Goal: Task Accomplishment & Management: Manage account settings

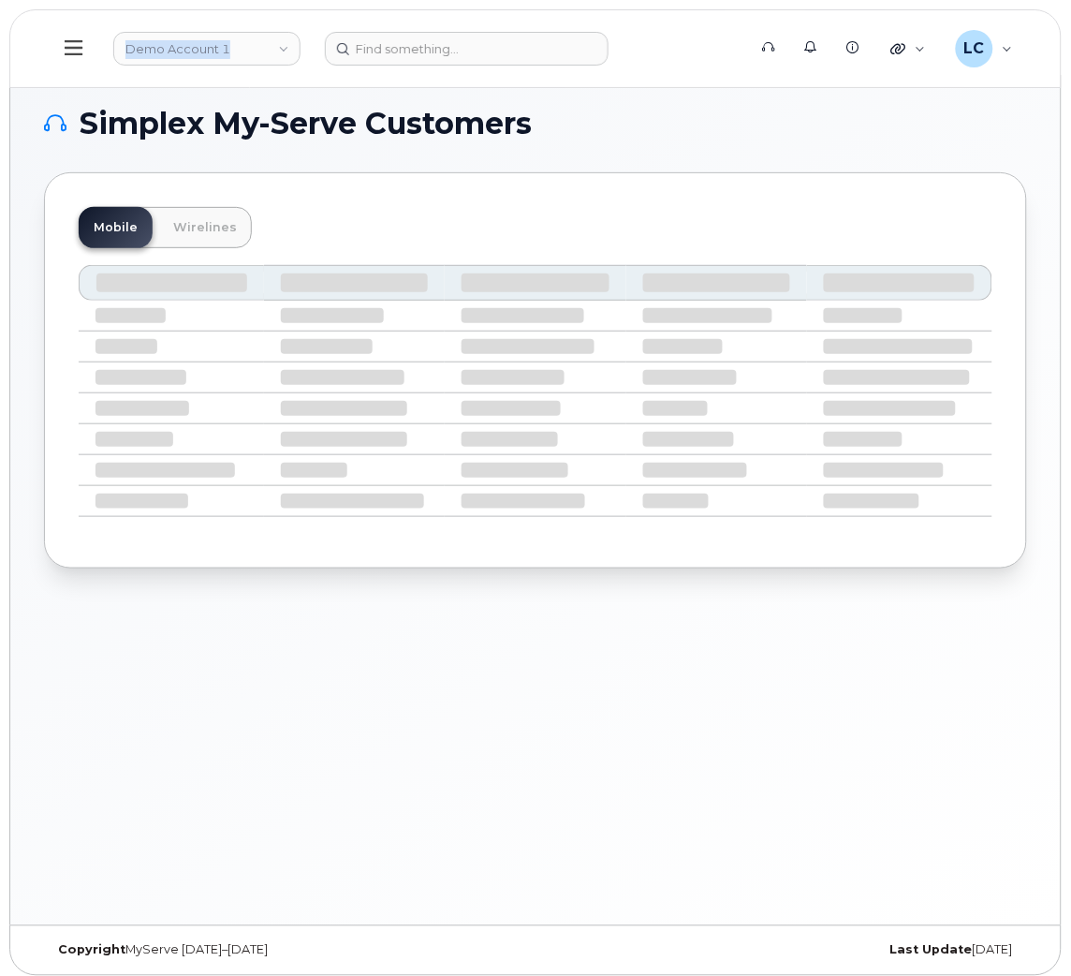
drag, startPoint x: 261, startPoint y: 38, endPoint x: 81, endPoint y: 50, distance: 180.1
click at [81, 50] on header "Demo Account 1 Support Alerts Knowledge Base Quicklinks Suspend / Cancel Device…" at bounding box center [535, 48] width 1052 height 79
click at [81, 50] on icon at bounding box center [74, 47] width 18 height 21
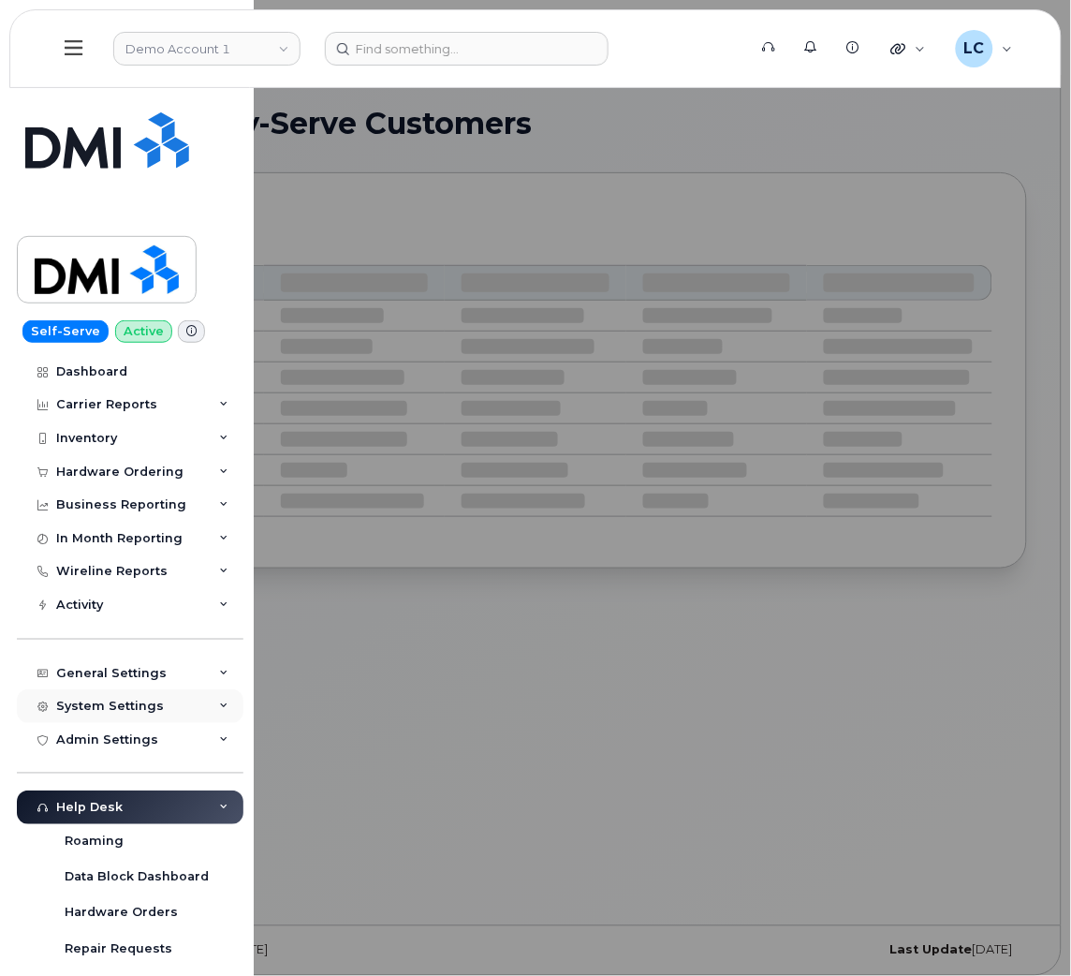
click at [120, 706] on div "System Settings" at bounding box center [110, 705] width 108 height 15
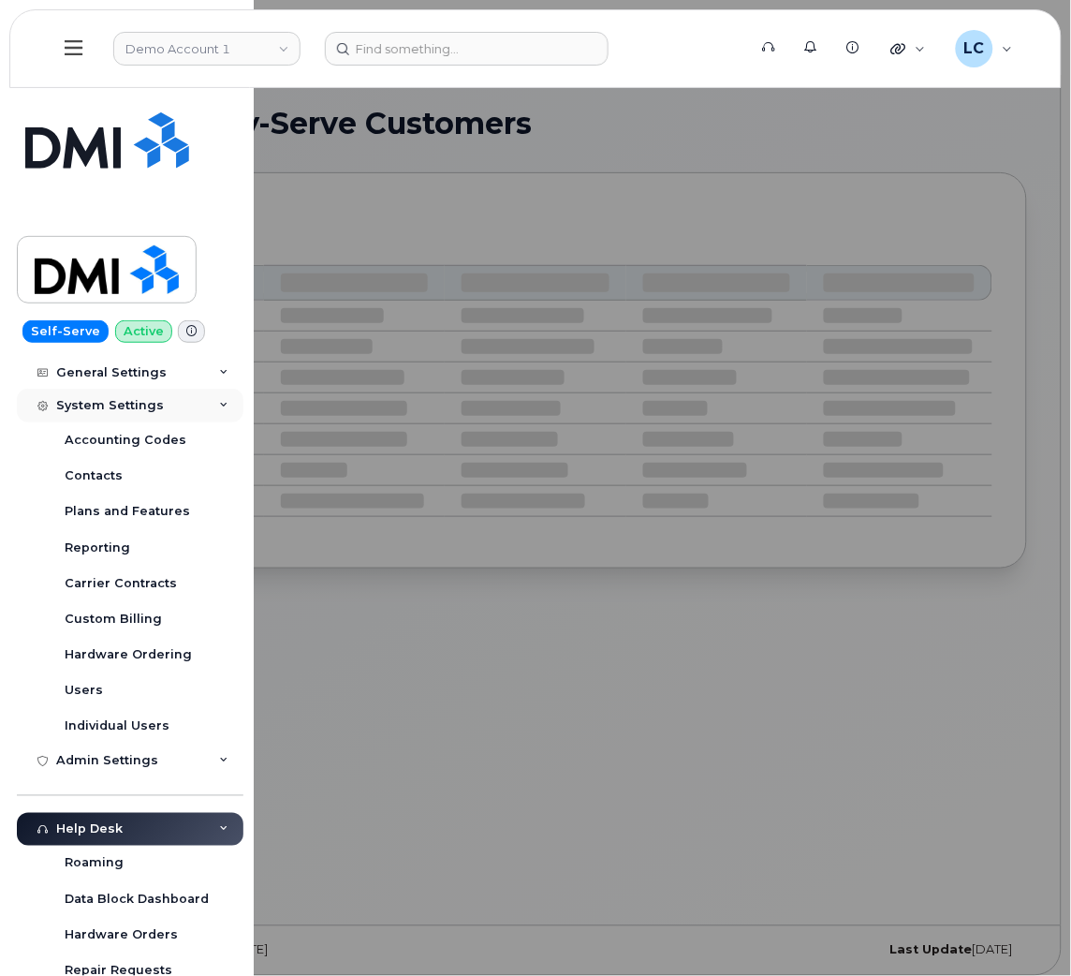
scroll to position [299, 0]
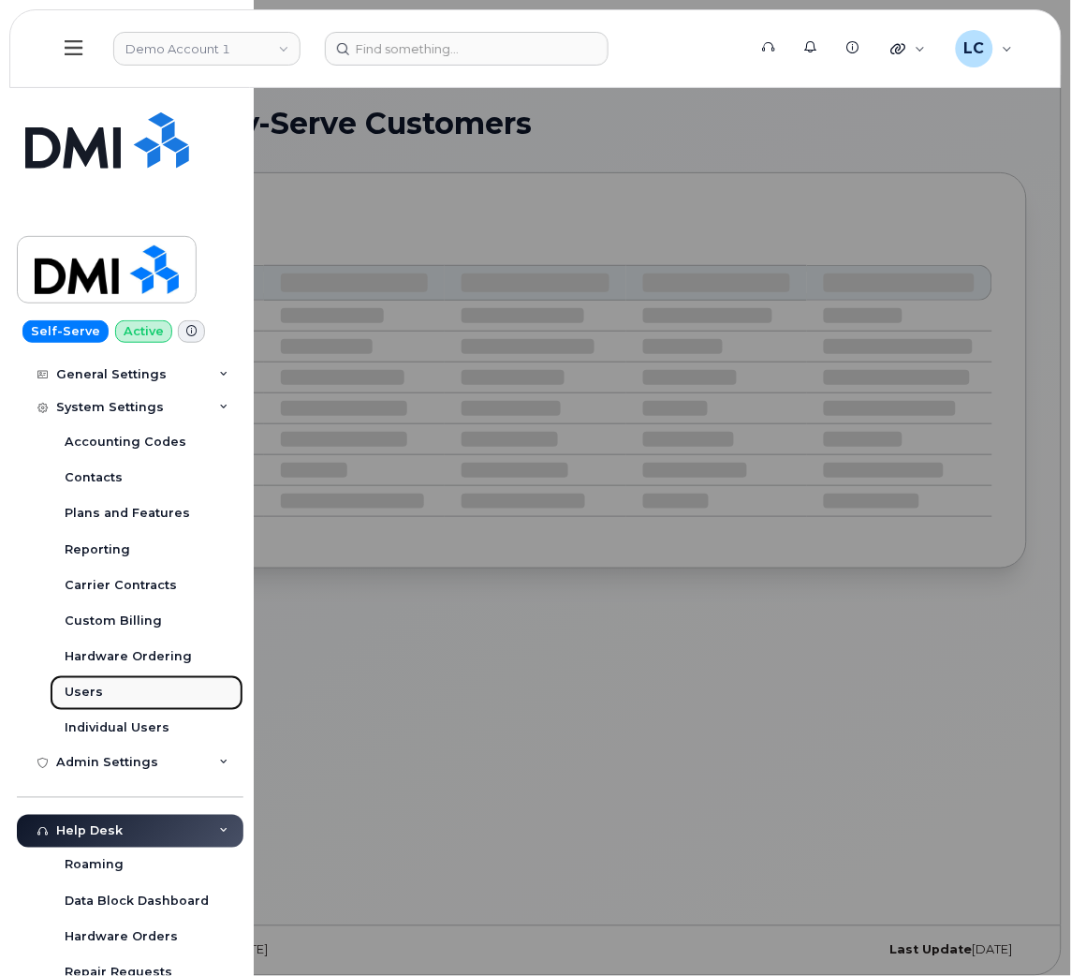
click at [96, 705] on link "Users" at bounding box center [147, 693] width 194 height 36
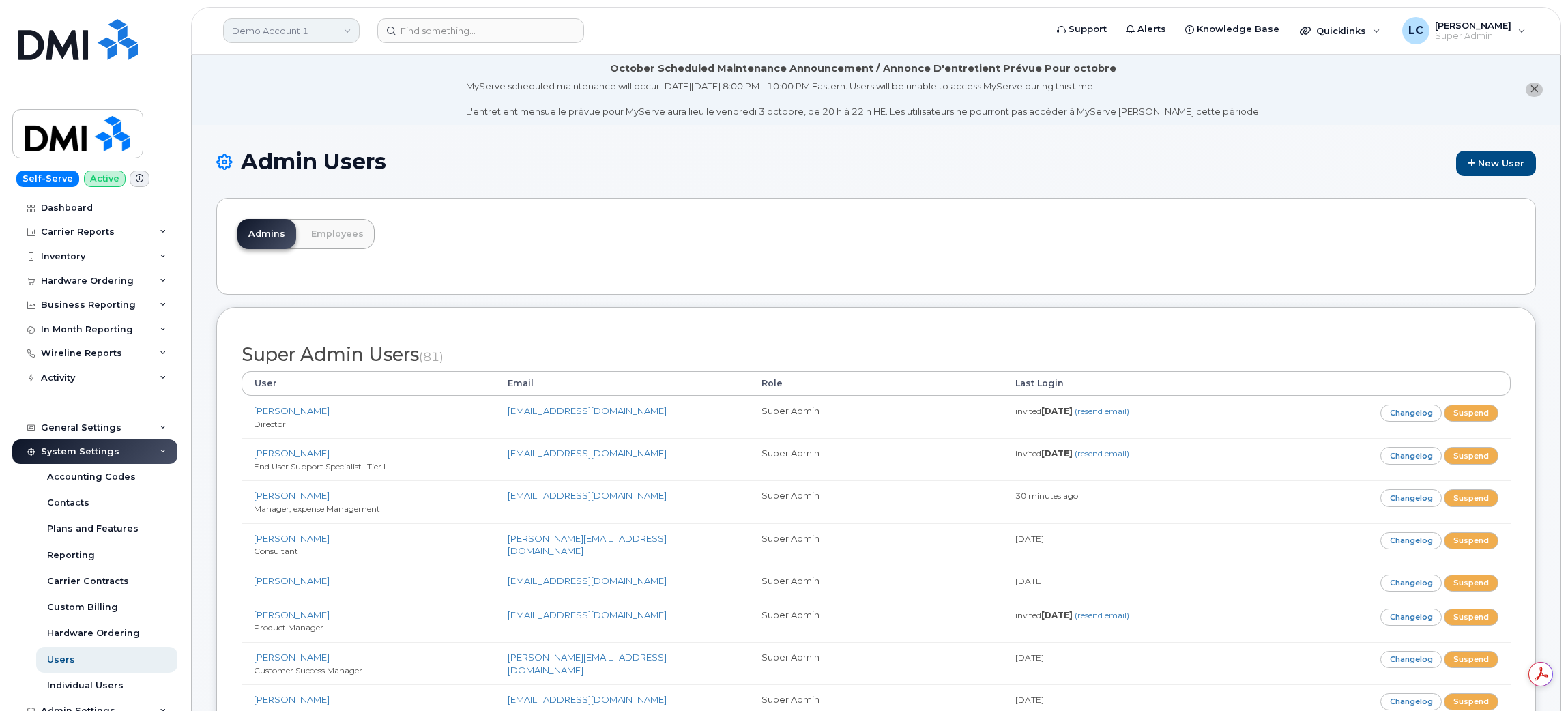
click at [326, 27] on link "Demo Account 1" at bounding box center [291, 31] width 136 height 25
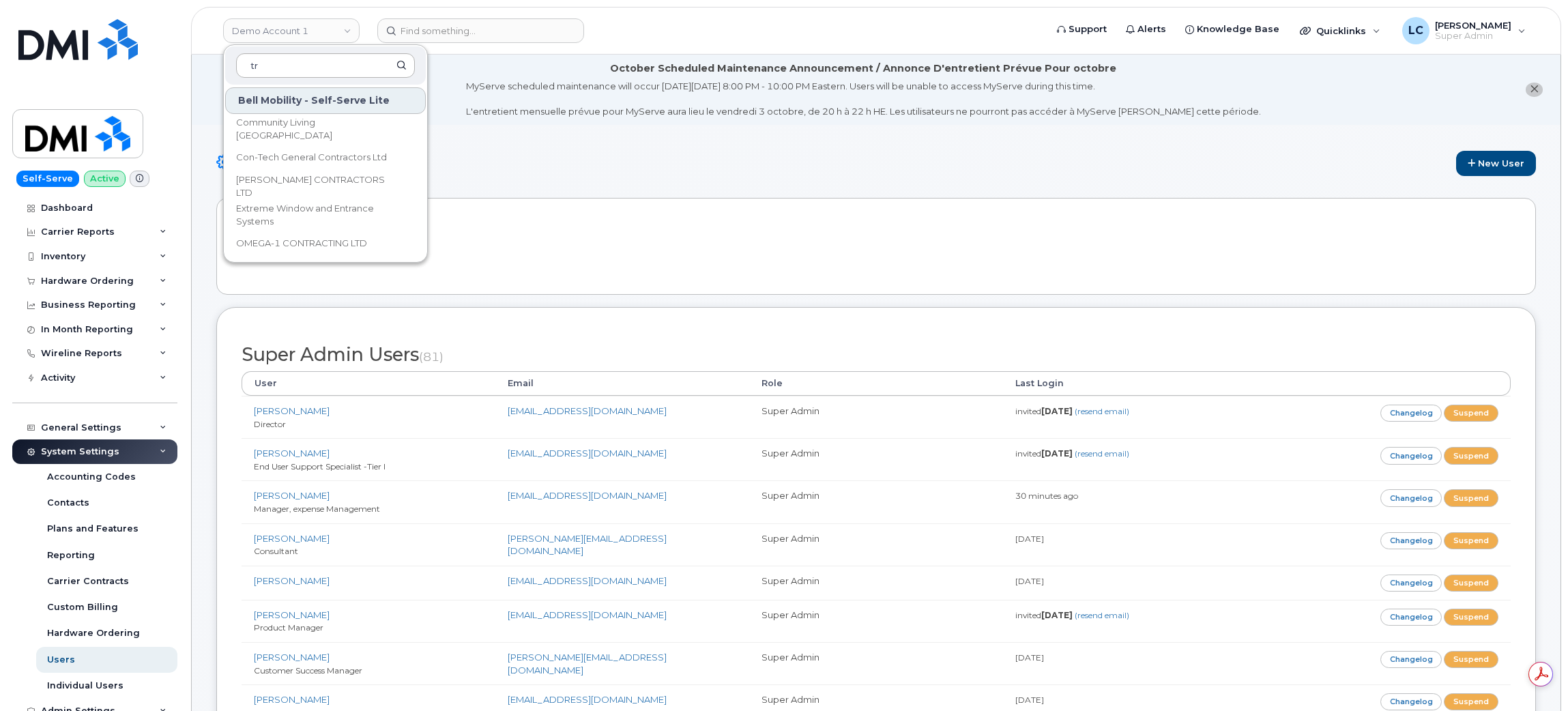
type input "t"
